Goal: Find specific page/section: Locate a particular part of the current website

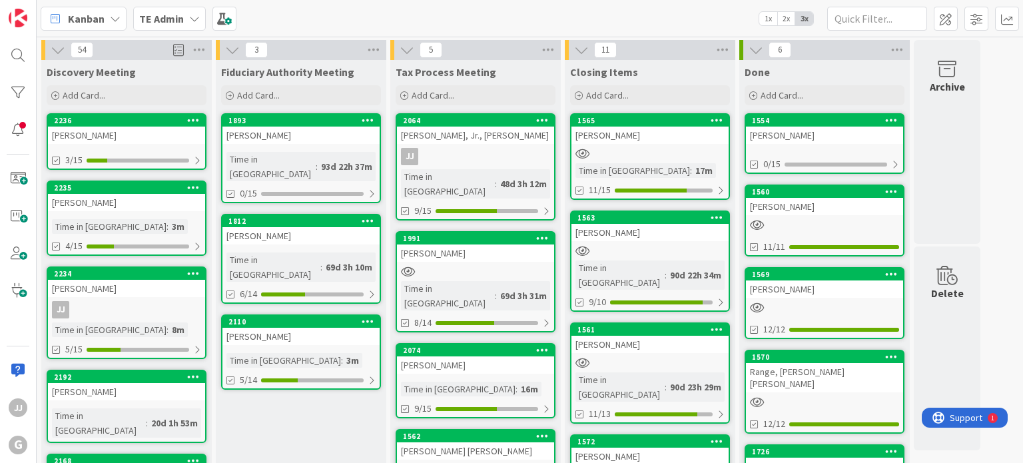
click at [192, 120] on icon at bounding box center [193, 119] width 13 height 9
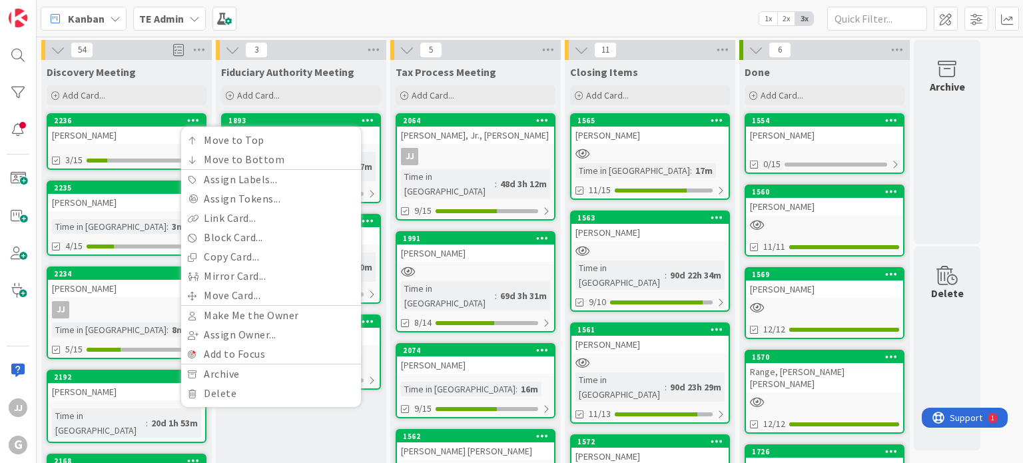
click at [141, 125] on div "2236 Move to Top Move to Bottom Assign Labels... Assign Tokens... Link Card... …" at bounding box center [126, 121] width 157 height 12
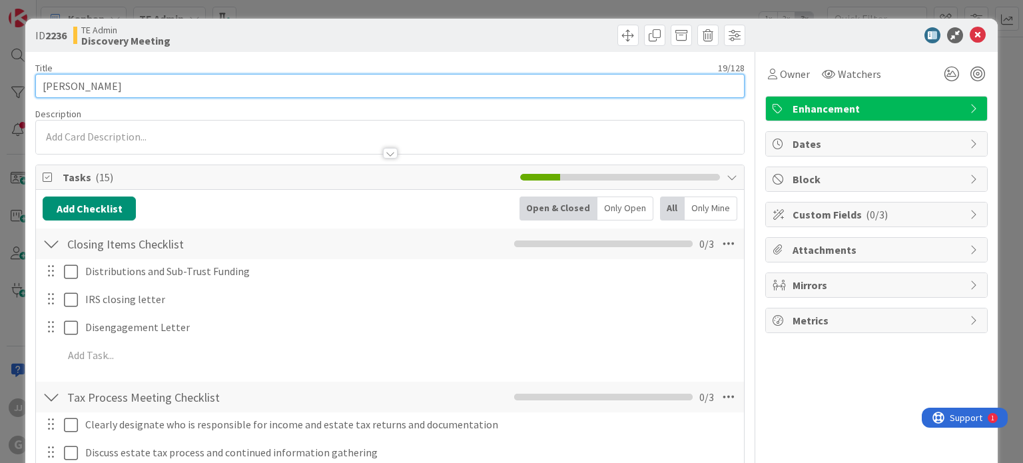
click at [144, 79] on input "[PERSON_NAME]" at bounding box center [389, 86] width 709 height 24
drag, startPoint x: 143, startPoint y: 83, endPoint x: 72, endPoint y: 91, distance: 71.6
click at [72, 91] on input "[PERSON_NAME]" at bounding box center [389, 86] width 709 height 24
type input "[PERSON_NAME]"
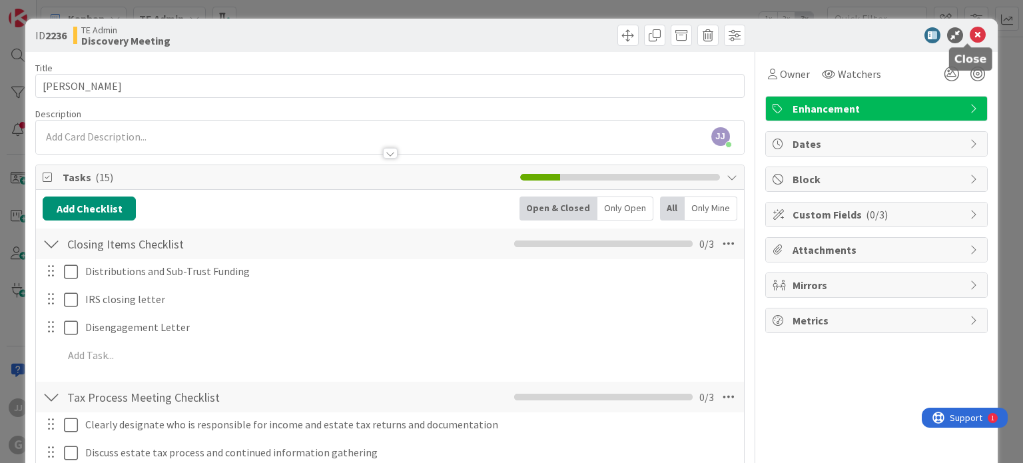
click at [972, 33] on icon at bounding box center [978, 35] width 16 height 16
